Goal: Find contact information: Find contact information

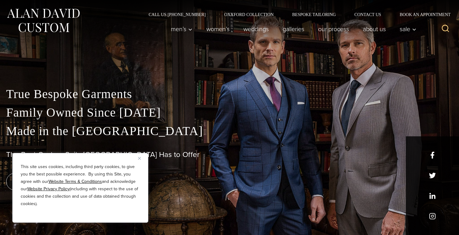
click at [141, 159] on button "Close" at bounding box center [141, 158] width 7 height 7
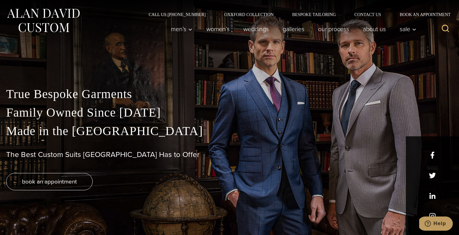
click at [374, 17] on div "Men’s Custom Suits Custom Tuxedos Custom Sports Coats Custom Trousers Custom Ve…" at bounding box center [292, 29] width 256 height 25
click at [367, 15] on link "Contact Us" at bounding box center [367, 14] width 45 height 4
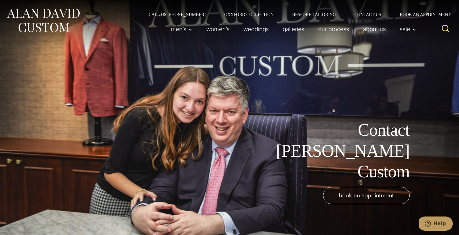
scroll to position [4, 0]
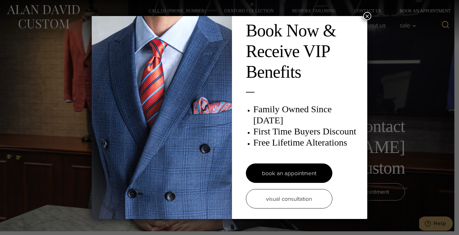
click at [298, 126] on h3 "First Time Buyers Discount" at bounding box center [307, 131] width 108 height 11
click at [298, 137] on h3 "Free Lifetime Alterations" at bounding box center [307, 142] width 108 height 11
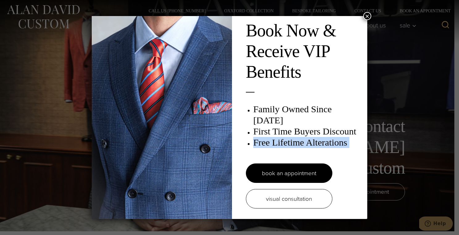
click at [298, 137] on h3 "Free Lifetime Alterations" at bounding box center [307, 142] width 108 height 11
click at [367, 17] on button "×" at bounding box center [367, 16] width 8 height 8
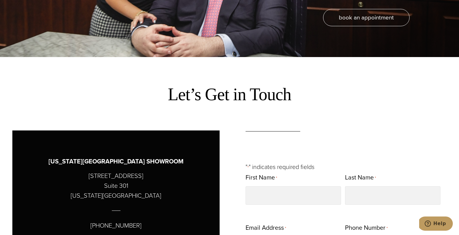
scroll to position [264, 0]
